Goal: Task Accomplishment & Management: Use online tool/utility

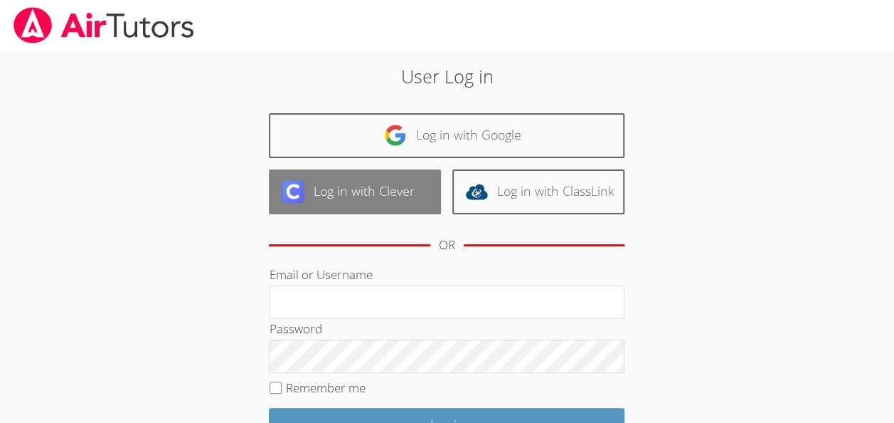
click at [297, 192] on img at bounding box center [293, 191] width 23 height 23
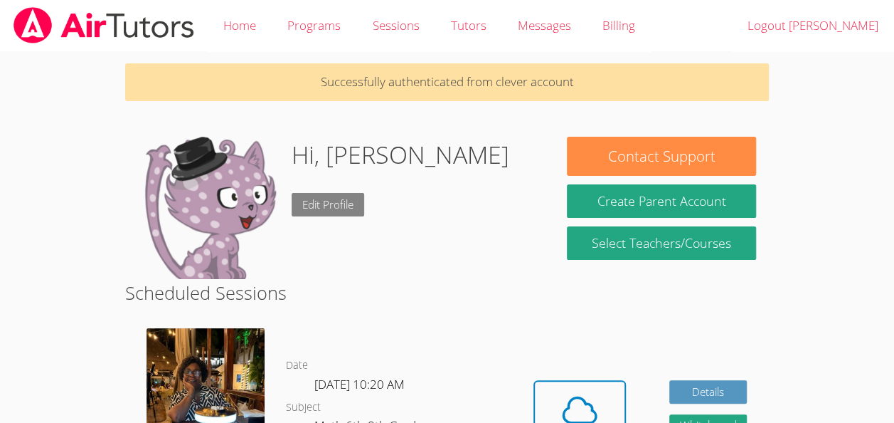
click at [322, 198] on link "Edit Profile" at bounding box center [328, 204] width 73 height 23
click at [552, 395] on span at bounding box center [580, 410] width 73 height 40
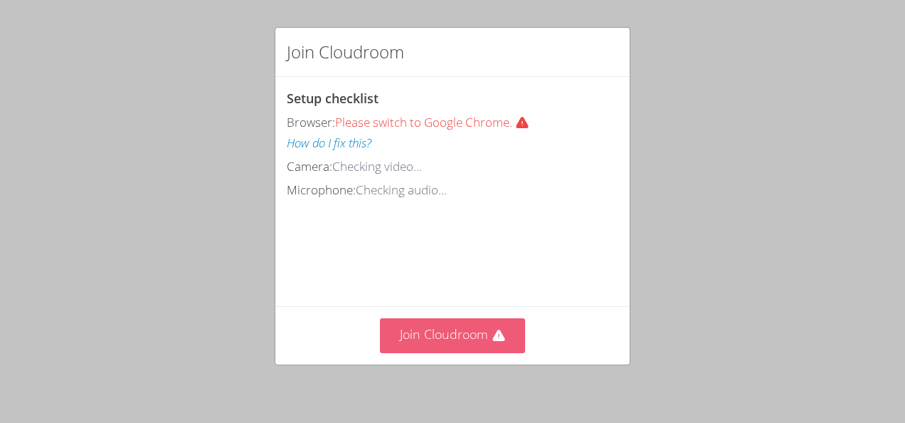
click at [462, 333] on button "Join Cloudroom" at bounding box center [453, 335] width 146 height 35
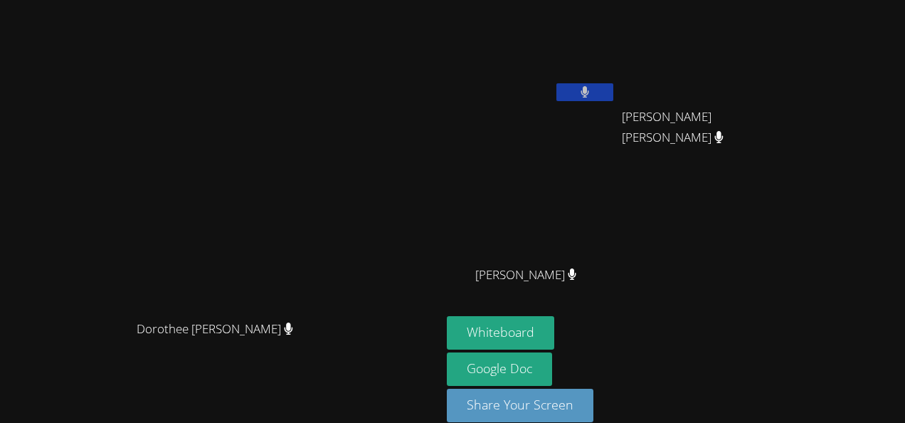
click at [375, 351] on div "Dorothee Marie Laguerre" at bounding box center [221, 341] width 430 height 57
click at [393, 351] on div "Dorothee Marie Laguerre" at bounding box center [221, 341] width 430 height 57
click at [393, 351] on div "Dorothee [PERSON_NAME]" at bounding box center [221, 341] width 430 height 57
click at [554, 333] on button "Whiteboard" at bounding box center [500, 332] width 107 height 33
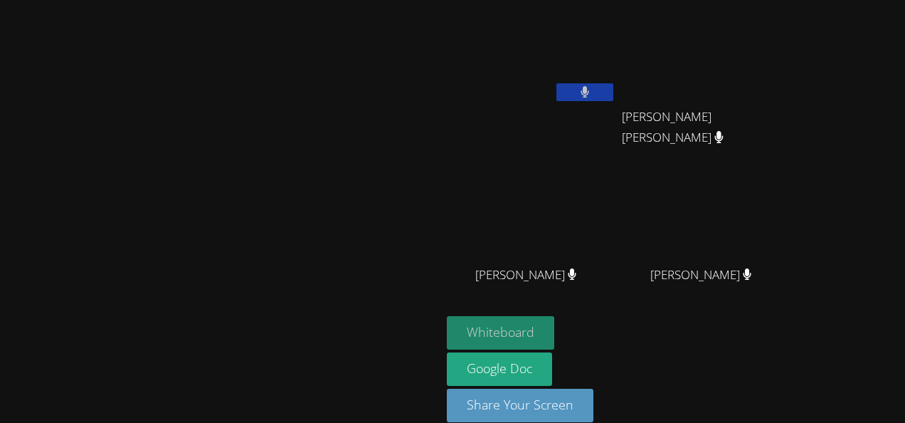
click at [554, 332] on button "Whiteboard" at bounding box center [500, 332] width 107 height 33
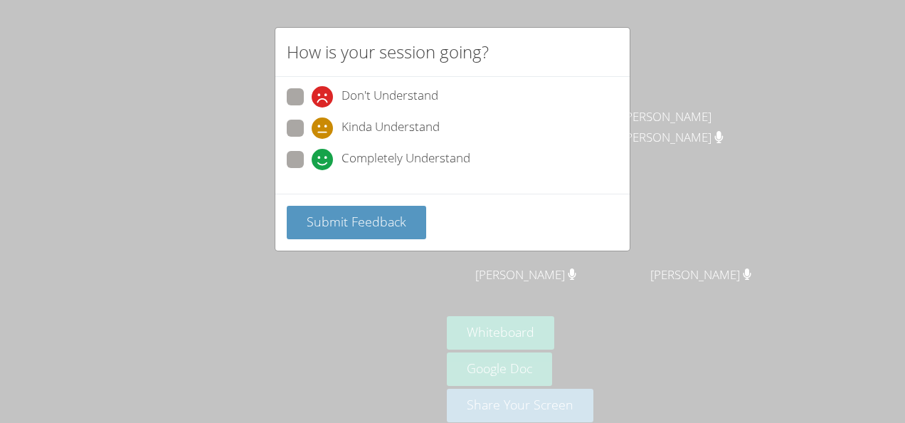
click at [356, 169] on div "Completely Understand" at bounding box center [453, 164] width 332 height 26
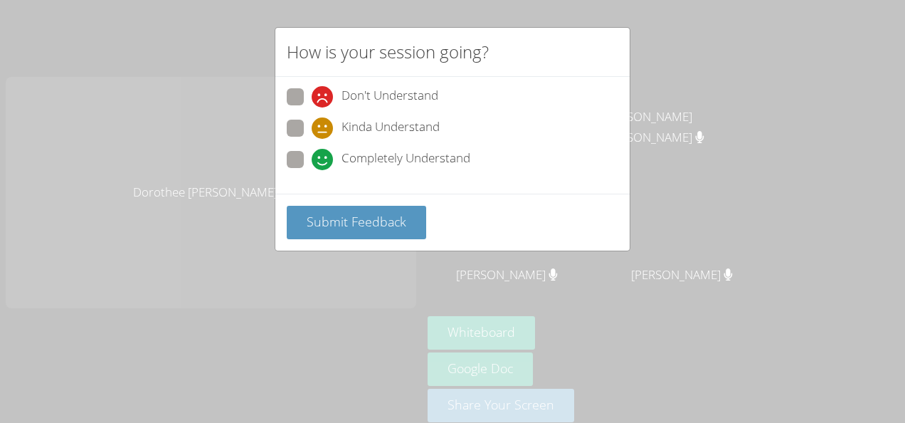
click at [340, 145] on div "Don't Understand Kinda Understand Completely Understand" at bounding box center [453, 132] width 332 height 88
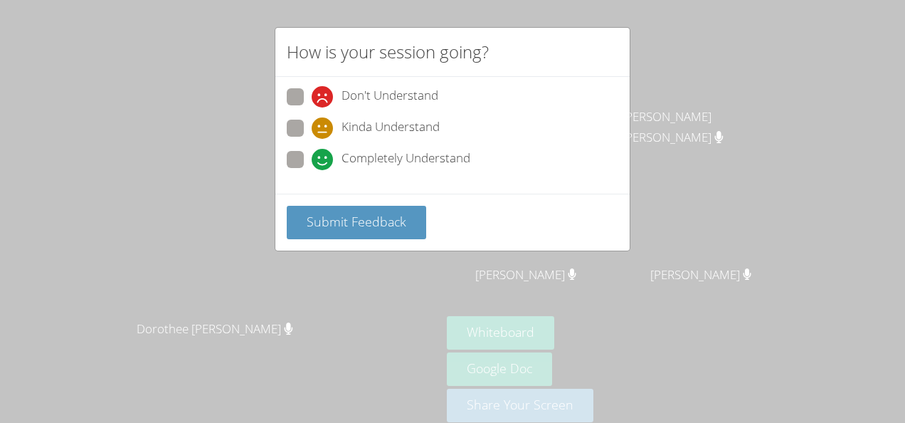
click at [344, 157] on span "Completely Understand" at bounding box center [405, 159] width 129 height 21
click at [324, 157] on input "Completely Understand" at bounding box center [318, 157] width 12 height 12
radio input "true"
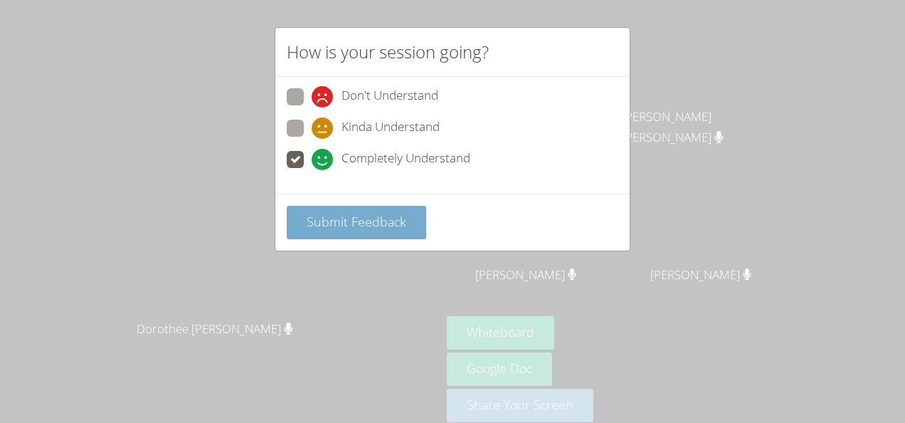
click at [374, 213] on span "Submit Feedback" at bounding box center [357, 221] width 100 height 17
